Goal: Transaction & Acquisition: Download file/media

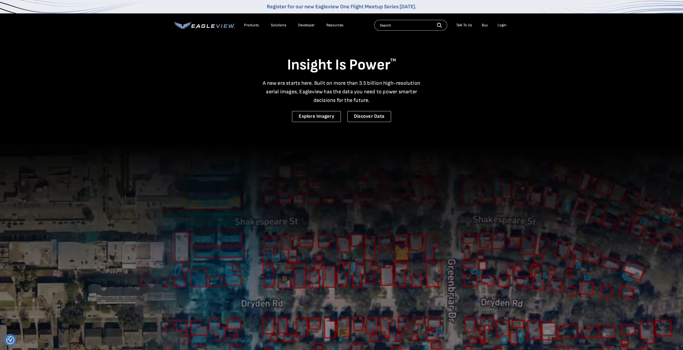
click at [501, 25] on div "Login" at bounding box center [501, 25] width 9 height 5
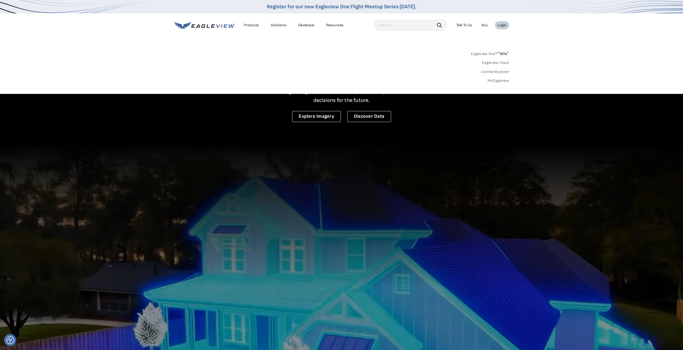
click at [510, 82] on div "Search Products Our Product Areas Imagery 1-Inch GSD Aerial Imagery *" at bounding box center [341, 68] width 683 height 50
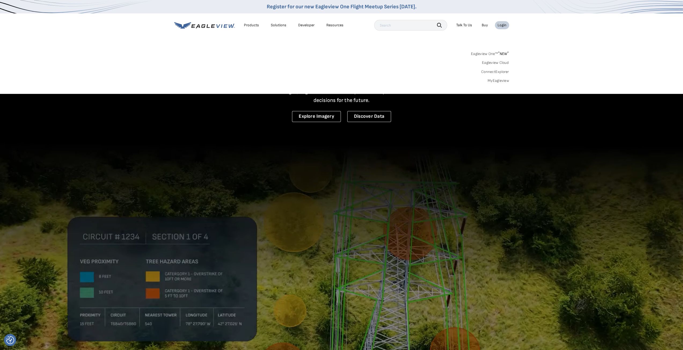
click at [501, 80] on link "MyEagleview" at bounding box center [497, 80] width 21 height 5
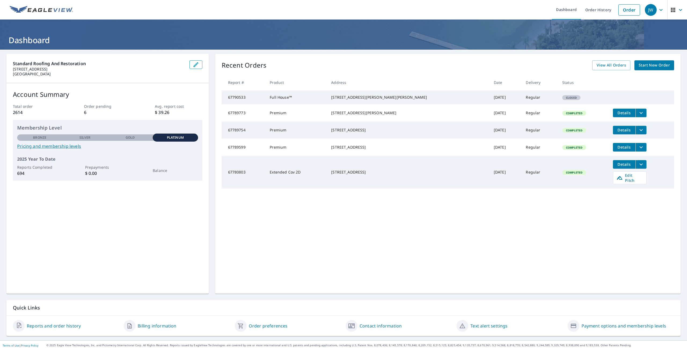
click at [616, 115] on span "Details" at bounding box center [624, 112] width 16 height 5
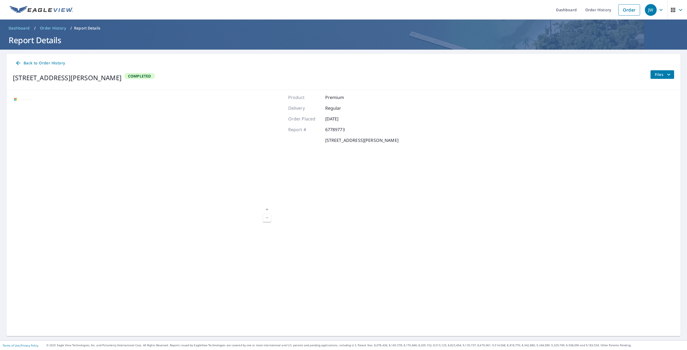
drag, startPoint x: 653, startPoint y: 76, endPoint x: 653, endPoint y: 80, distance: 3.3
click at [654, 76] on span "Files" at bounding box center [662, 74] width 17 height 6
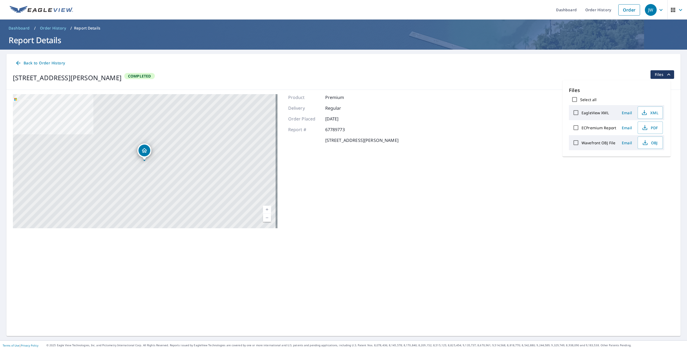
click at [610, 128] on label "ECPremium Report" at bounding box center [598, 127] width 35 height 5
click at [581, 128] on input "ECPremium Report" at bounding box center [575, 127] width 11 height 11
checkbox input "true"
click at [648, 128] on span "PDF" at bounding box center [649, 127] width 17 height 6
click at [647, 163] on span "Download" at bounding box center [643, 161] width 28 height 6
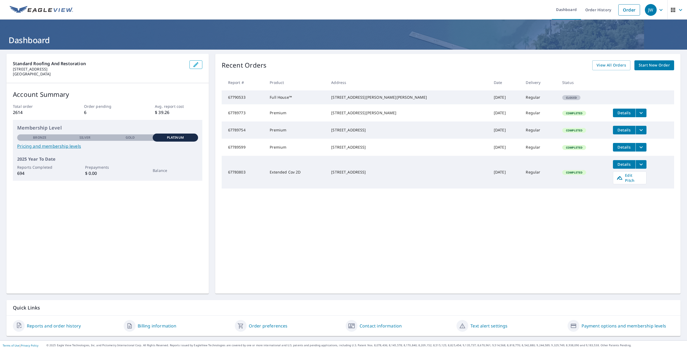
click at [288, 102] on td "Full House™" at bounding box center [295, 97] width 61 height 14
click at [235, 101] on td "67790533" at bounding box center [244, 97] width 44 height 14
click at [376, 96] on div "5118 Gallant Fox Ln Caledonia, WI 53402" at bounding box center [408, 97] width 154 height 5
click at [562, 100] on span "Closed" at bounding box center [570, 98] width 17 height 4
click at [616, 133] on span "Details" at bounding box center [624, 129] width 16 height 5
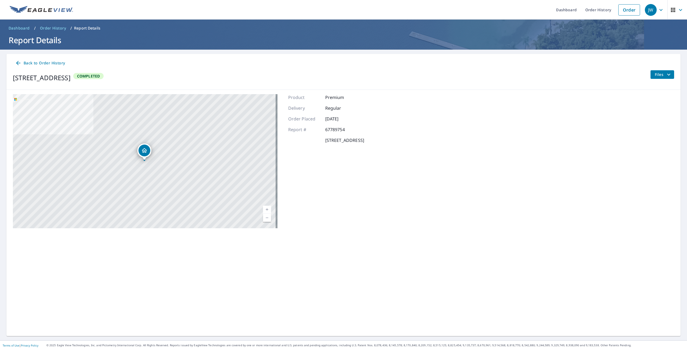
click at [656, 71] on span "Files" at bounding box center [662, 74] width 17 height 6
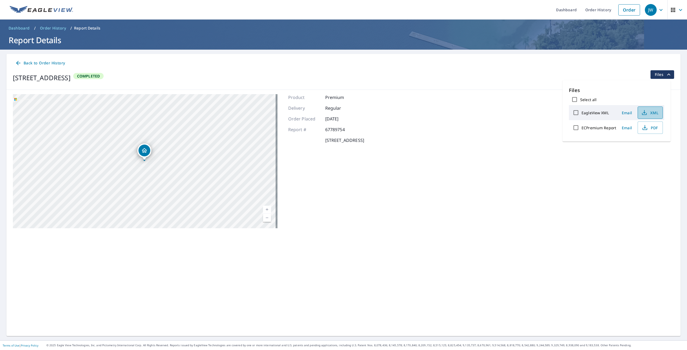
click at [650, 111] on span "XML" at bounding box center [649, 112] width 17 height 6
click at [601, 115] on div "EagleView XML" at bounding box center [593, 112] width 46 height 11
click at [650, 128] on span "PDF" at bounding box center [649, 127] width 17 height 6
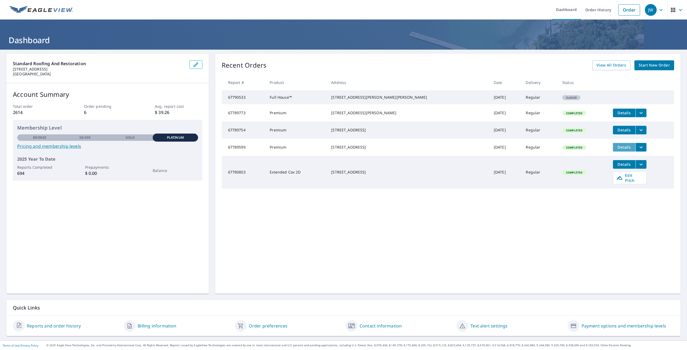
click at [616, 150] on span "Details" at bounding box center [624, 147] width 16 height 5
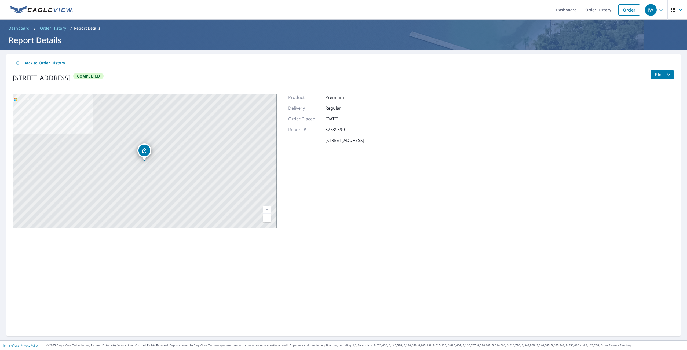
click at [656, 78] on span "Files" at bounding box center [662, 74] width 17 height 6
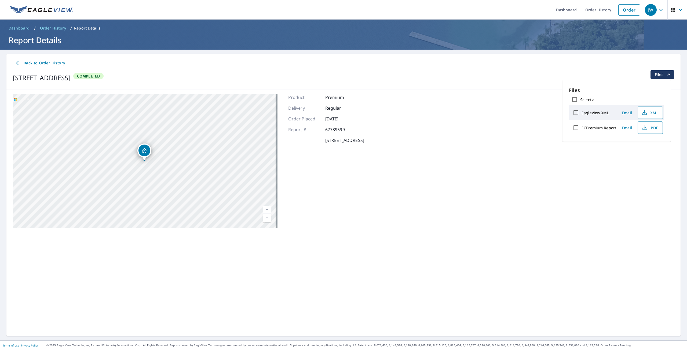
click at [653, 127] on span "PDF" at bounding box center [649, 127] width 17 height 6
